Goal: Transaction & Acquisition: Subscribe to service/newsletter

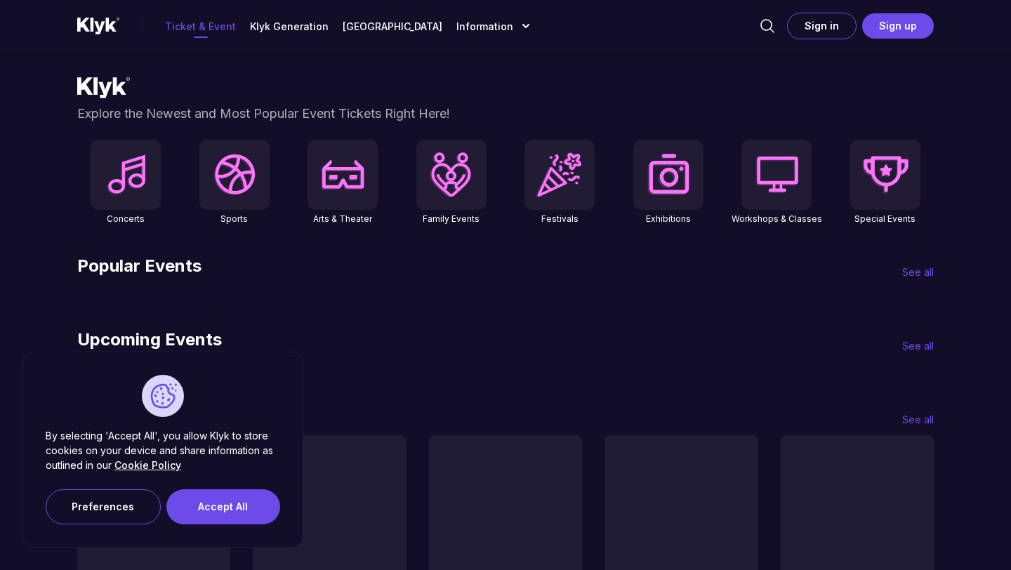
scroll to position [446, 0]
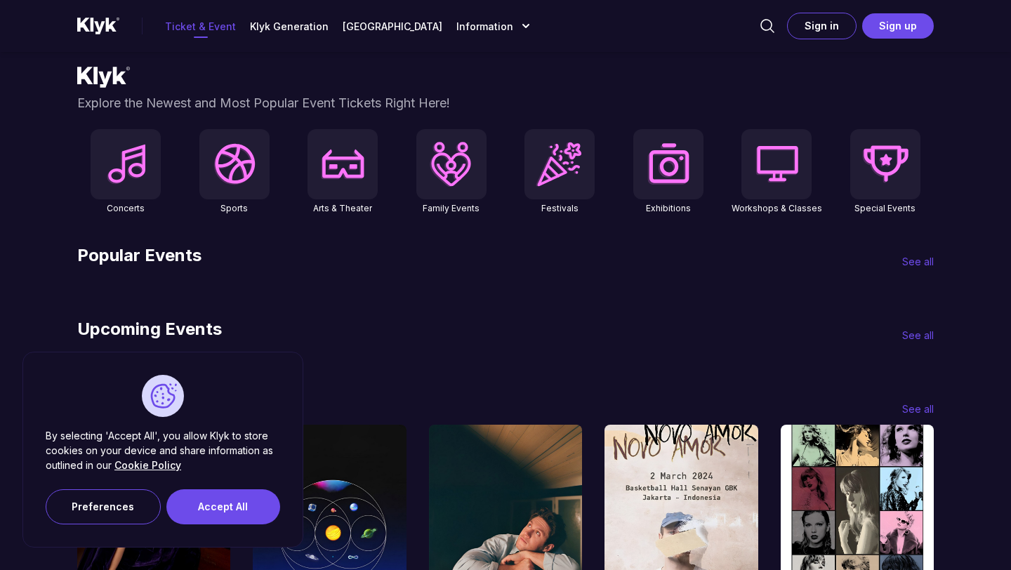
click at [649, 172] on img at bounding box center [668, 164] width 48 height 48
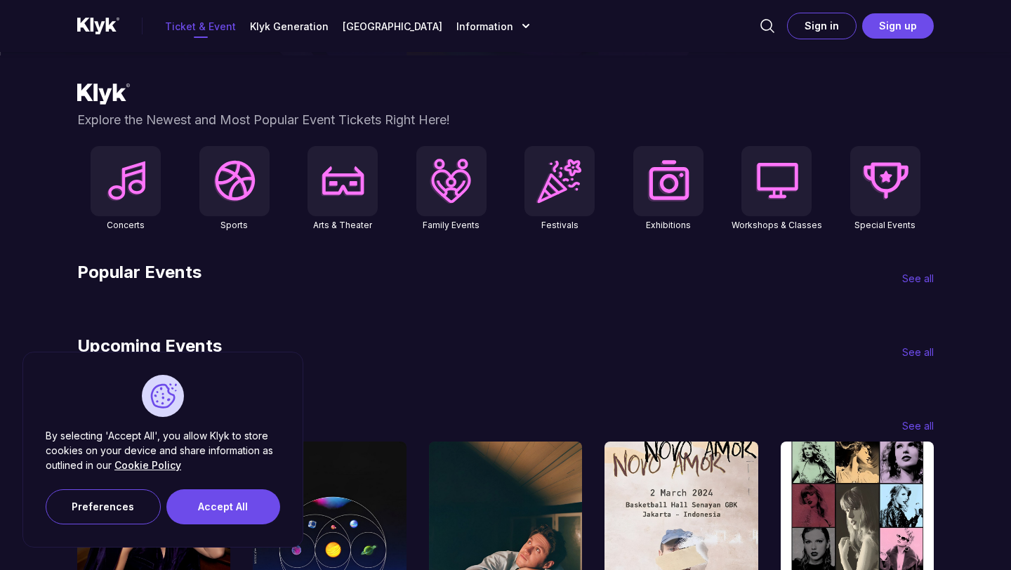
scroll to position [435, 0]
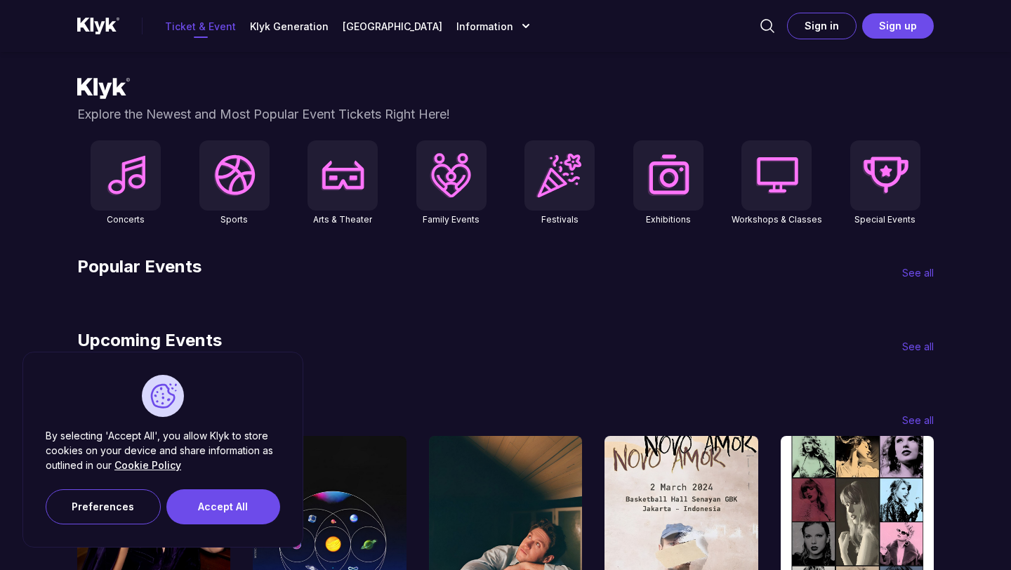
click at [452, 182] on img at bounding box center [451, 176] width 48 height 48
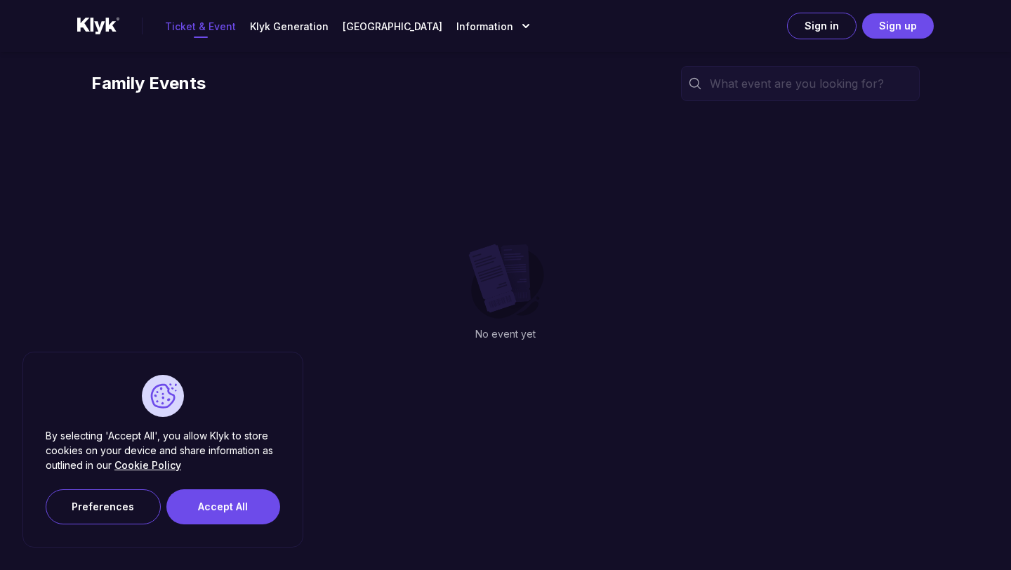
scroll to position [186, 0]
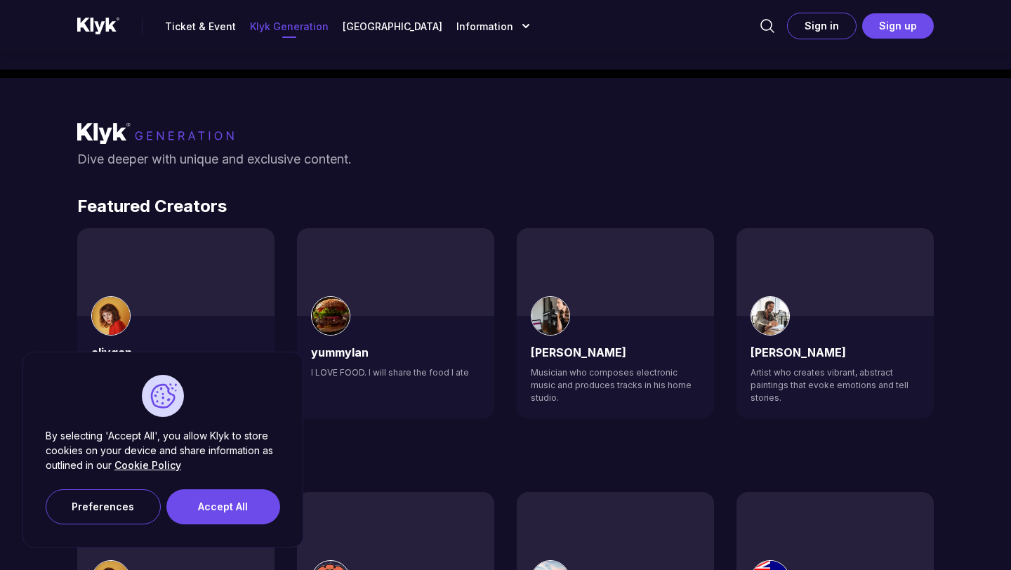
scroll to position [1518, 0]
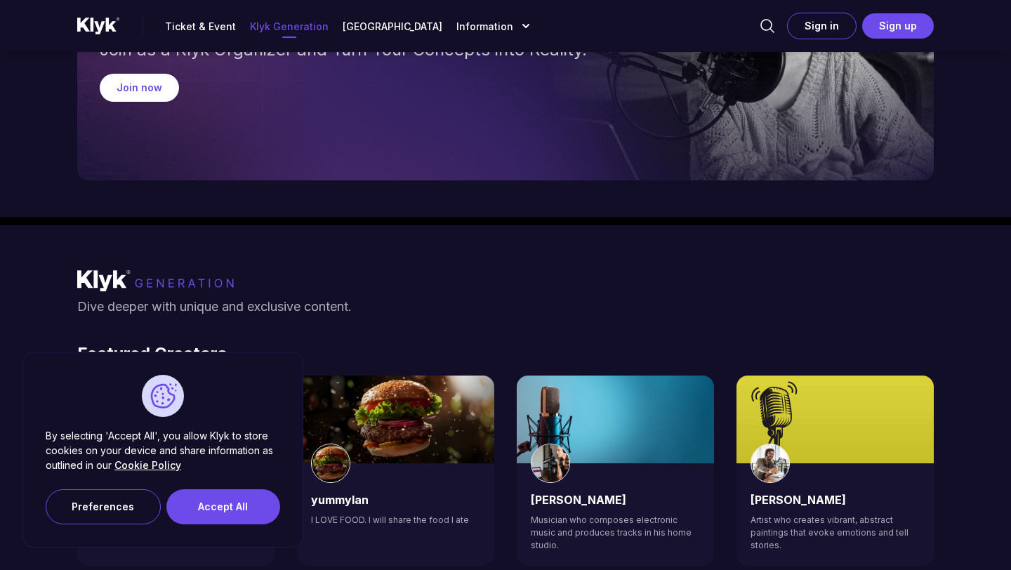
click at [904, 27] on button "Sign up" at bounding box center [898, 25] width 72 height 25
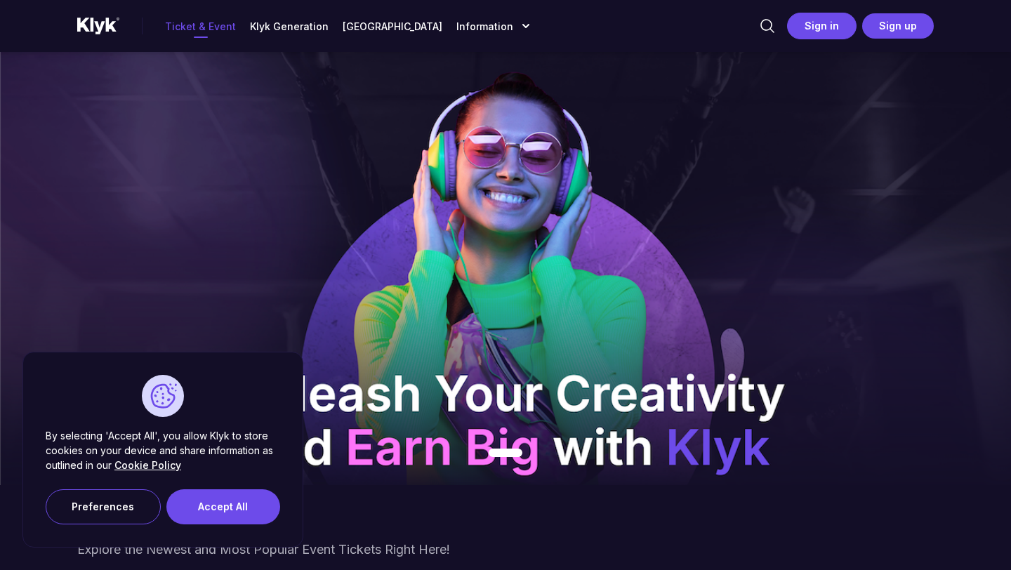
click at [811, 34] on button "Sign in" at bounding box center [821, 26] width 69 height 27
